Goal: Find specific page/section: Find specific page/section

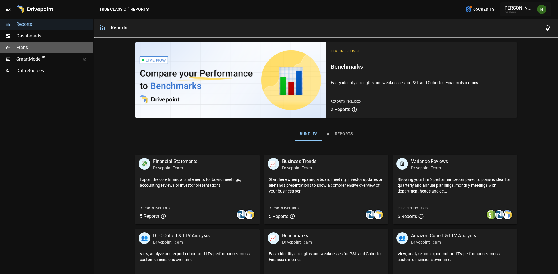
click at [30, 49] on span "Plans" at bounding box center [54, 47] width 77 height 7
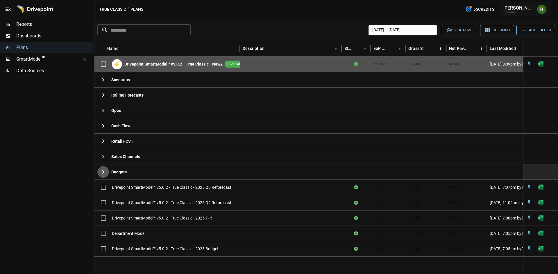
click at [99, 176] on button "button" at bounding box center [103, 172] width 12 height 12
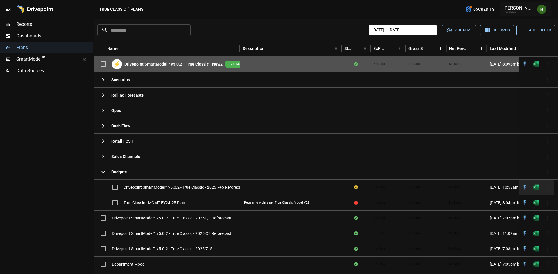
click at [270, 193] on div at bounding box center [291, 187] width 102 height 15
click at [206, 187] on span "Drivepoint SmartModel™ v5.0.2 - True Classic - 2025 7+5 Reforecast" at bounding box center [183, 188] width 121 height 6
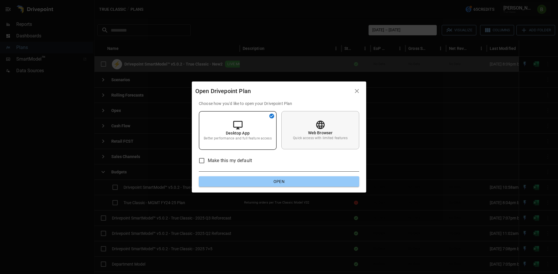
click at [293, 144] on div "Web Browser Quick access with limited features" at bounding box center [320, 130] width 78 height 38
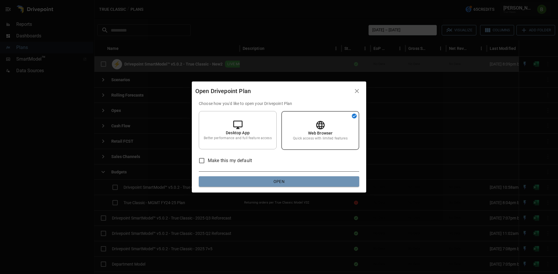
click at [271, 178] on button "Open" at bounding box center [279, 182] width 160 height 10
